Goal: Information Seeking & Learning: Understand process/instructions

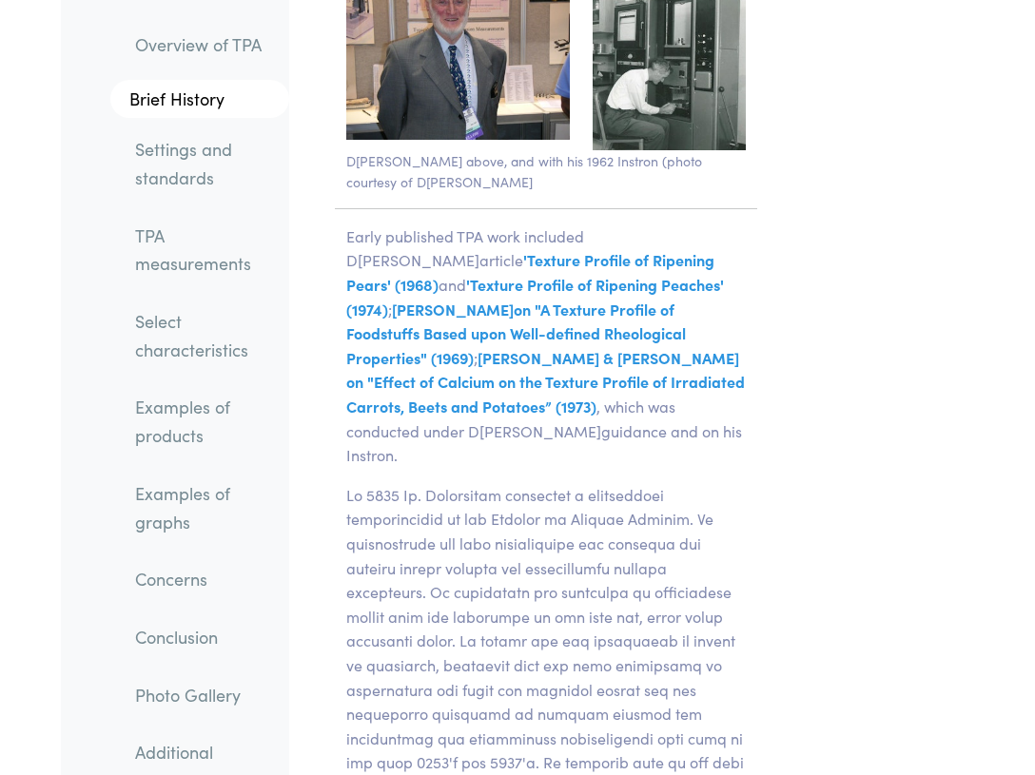
click at [221, 243] on link "TPA measurements" at bounding box center [204, 249] width 169 height 71
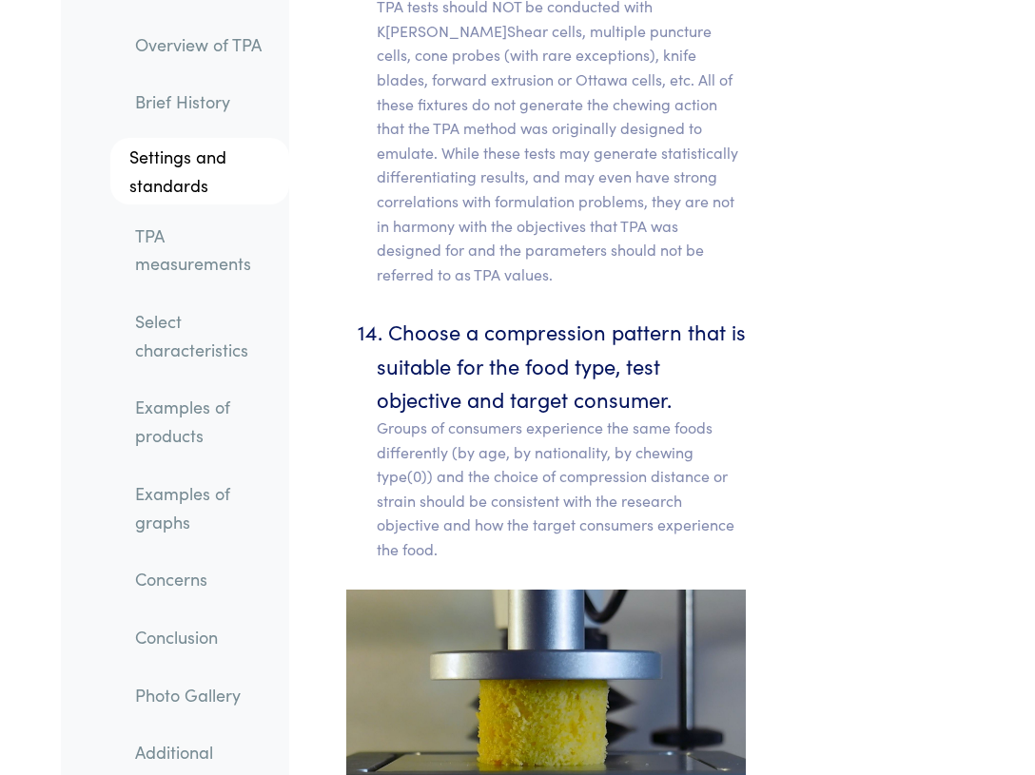
scroll to position [15637, 0]
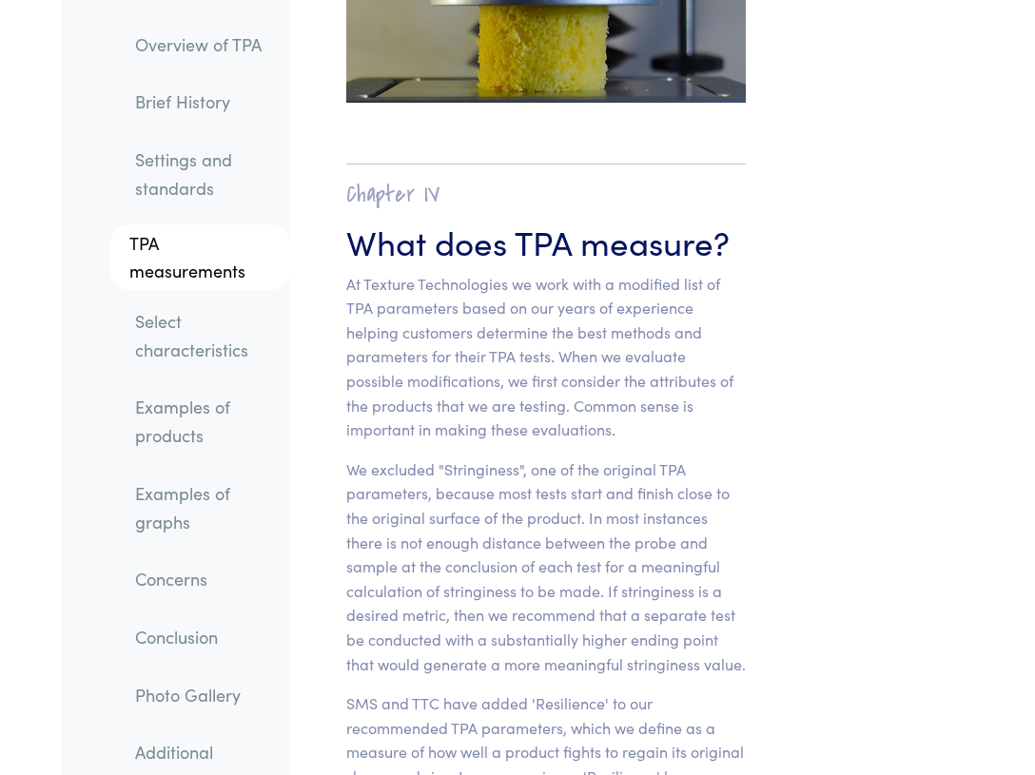
click at [222, 334] on link "Select characteristics" at bounding box center [204, 335] width 169 height 71
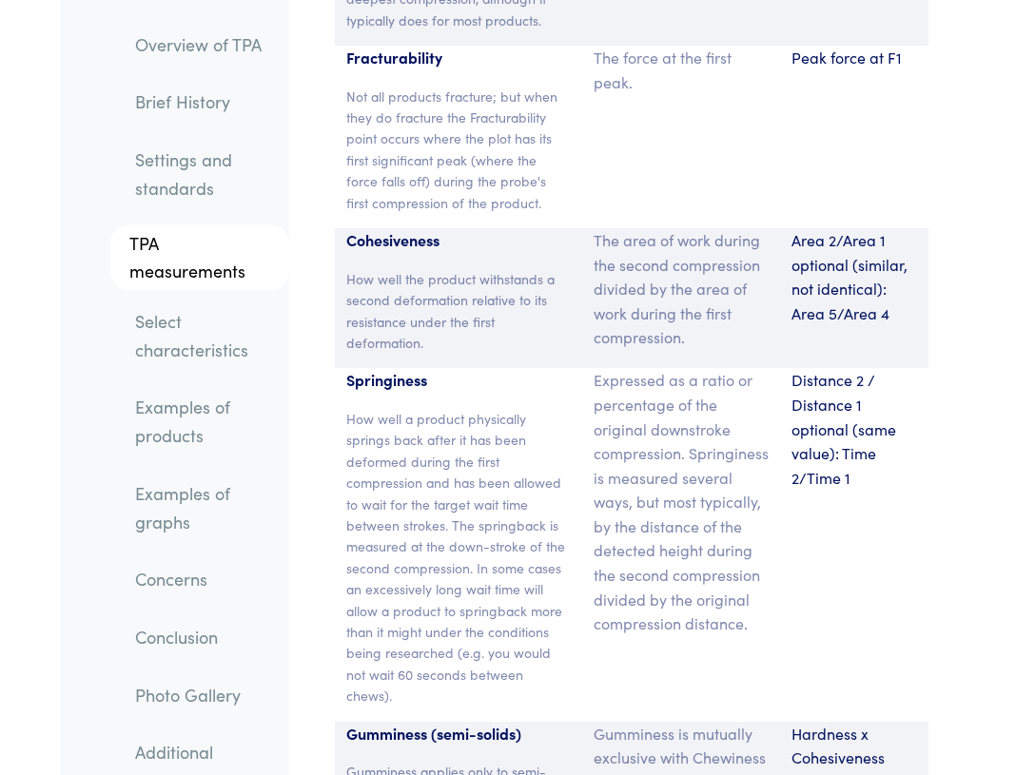
scroll to position [16819, 0]
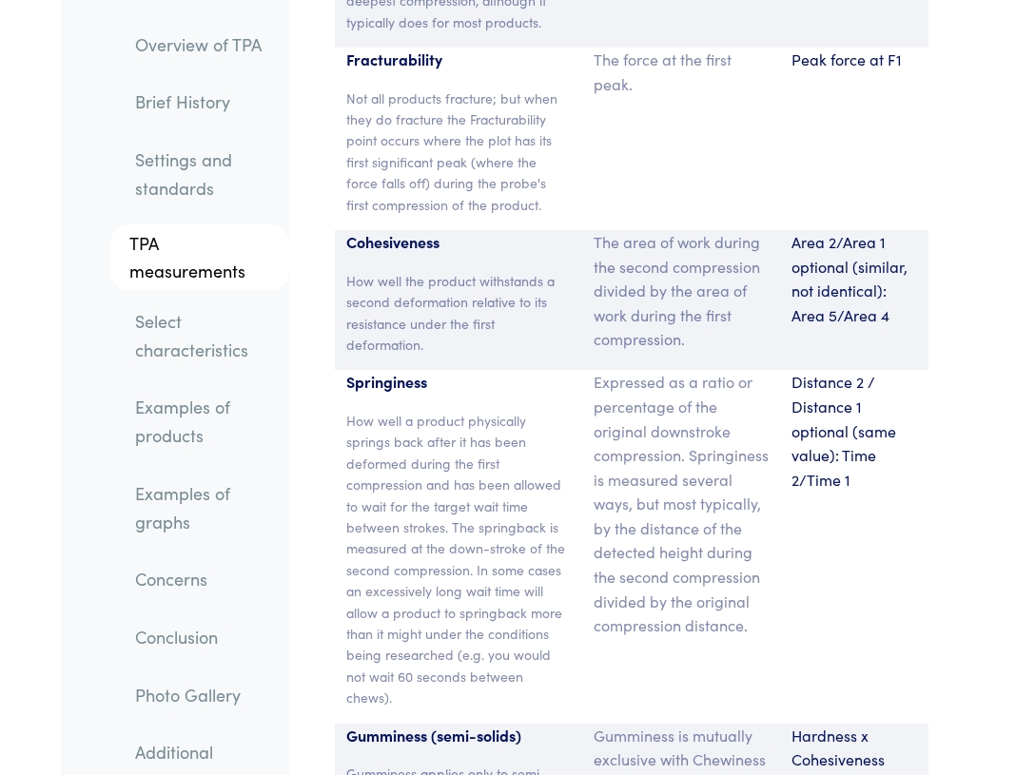
click at [804, 370] on p "Distance 2 / Distance 1 optional (same value): Time 2/Time 1" at bounding box center [854, 431] width 126 height 122
click at [809, 370] on p "Distance 2 / Distance 1 optional (same value): Time 2/Time 1" at bounding box center [854, 431] width 126 height 122
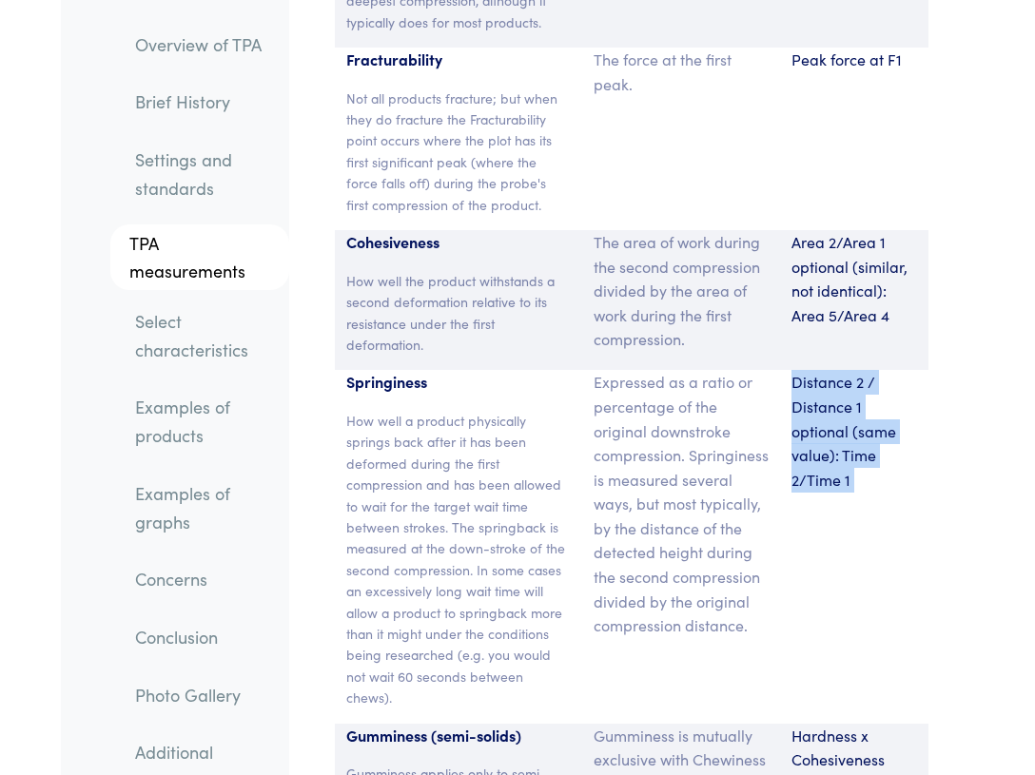
click at [810, 370] on p "Distance 2 / Distance 1 optional (same value): Time 2/Time 1" at bounding box center [854, 431] width 126 height 122
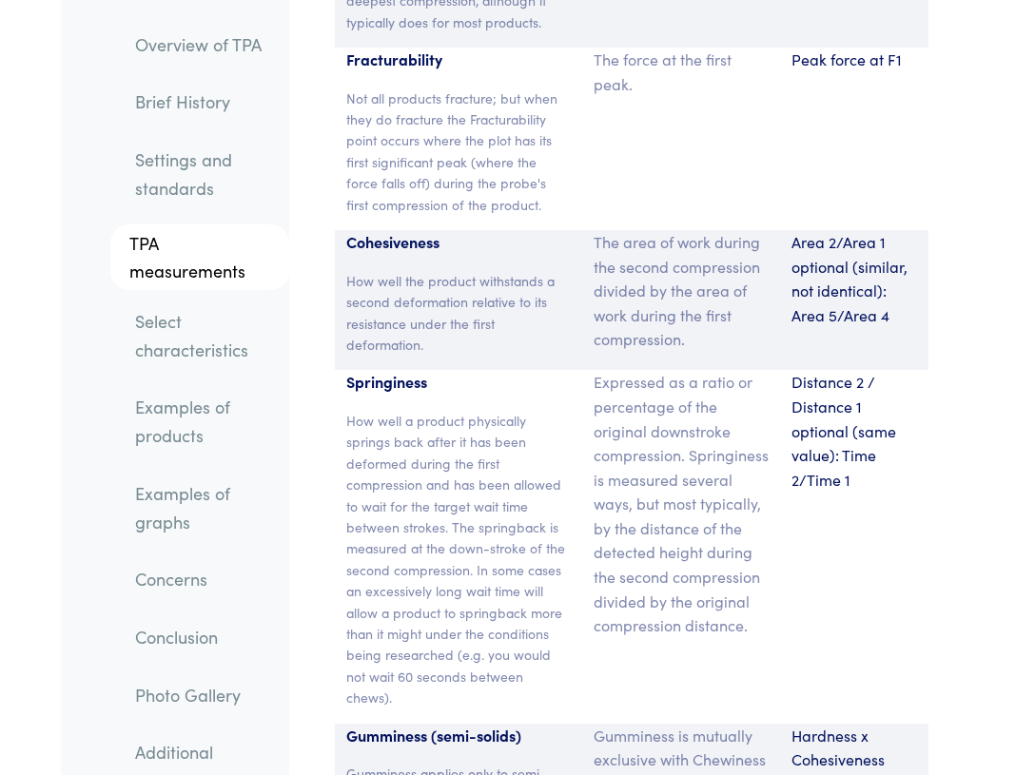
click at [817, 370] on p "Distance 2 / Distance 1 optional (same value): Time 2/Time 1" at bounding box center [854, 431] width 126 height 122
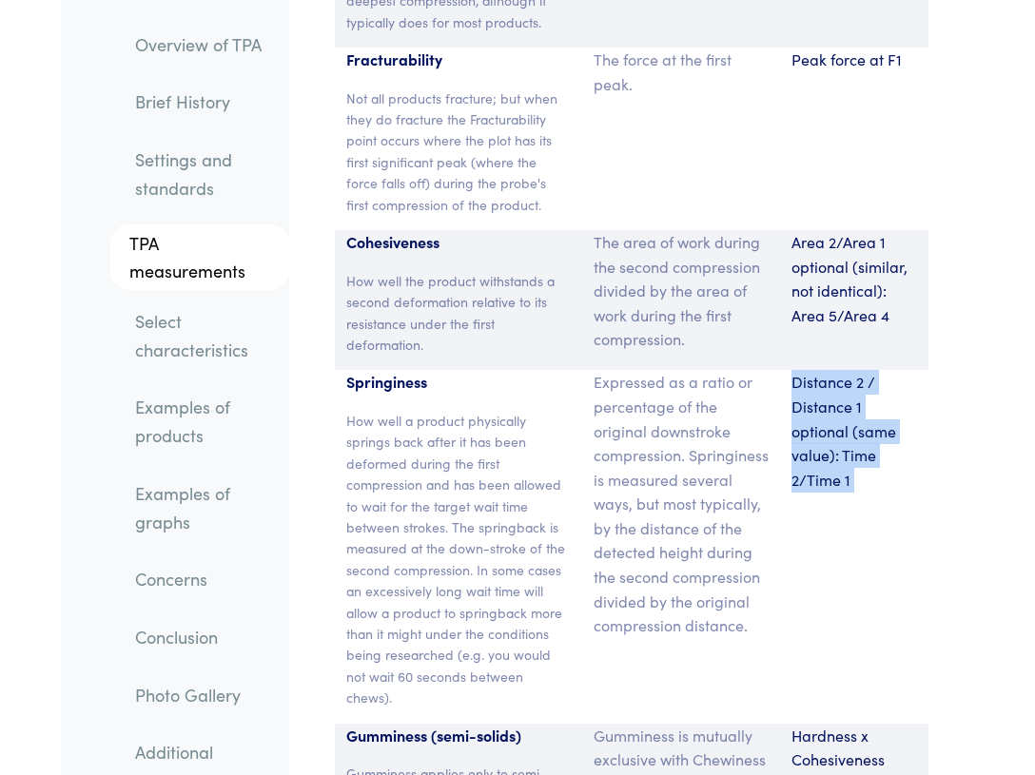
click at [821, 370] on p "Distance 2 / Distance 1 optional (same value): Time 2/Time 1" at bounding box center [854, 431] width 126 height 122
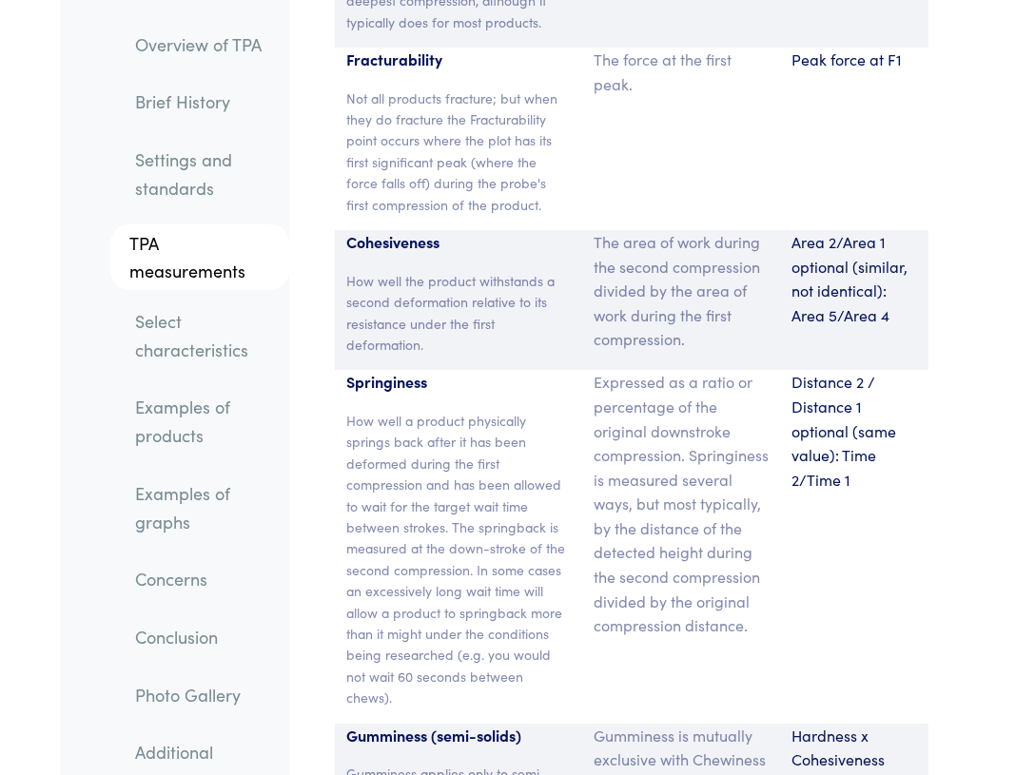
click at [821, 370] on p "Distance 2 / Distance 1 optional (same value): Time 2/Time 1" at bounding box center [854, 431] width 126 height 122
click at [823, 370] on p "Distance 2 / Distance 1 optional (same value): Time 2/Time 1" at bounding box center [854, 431] width 126 height 122
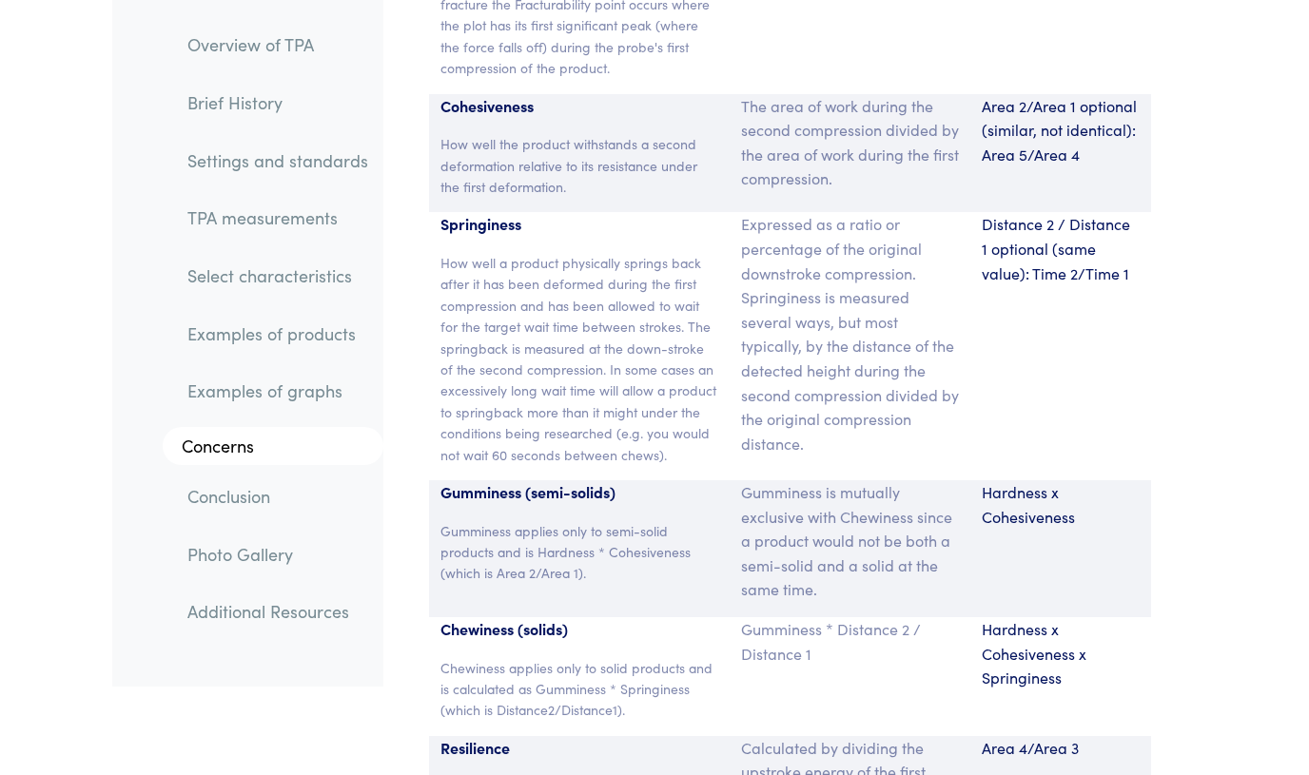
scroll to position [14586, 0]
